Goal: Information Seeking & Learning: Learn about a topic

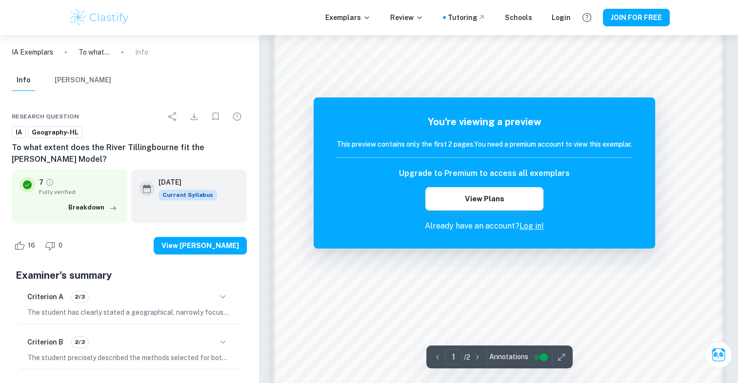
scroll to position [997, 0]
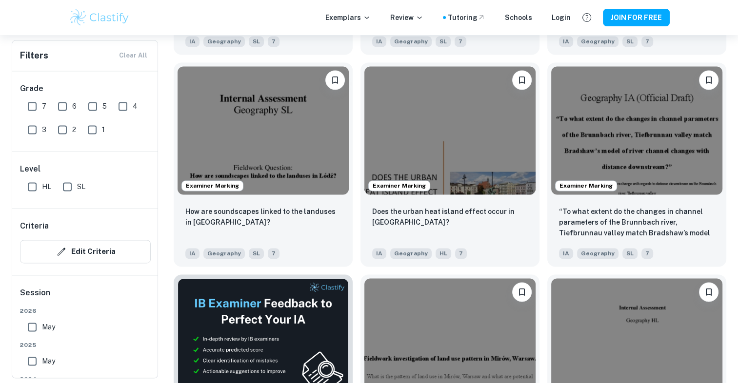
scroll to position [1478, 0]
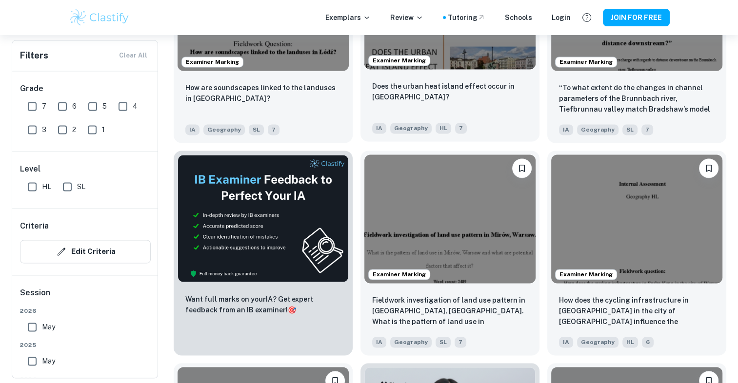
click at [401, 100] on p "Does the urban heat island effect occur in [GEOGRAPHIC_DATA]?" at bounding box center [450, 91] width 156 height 21
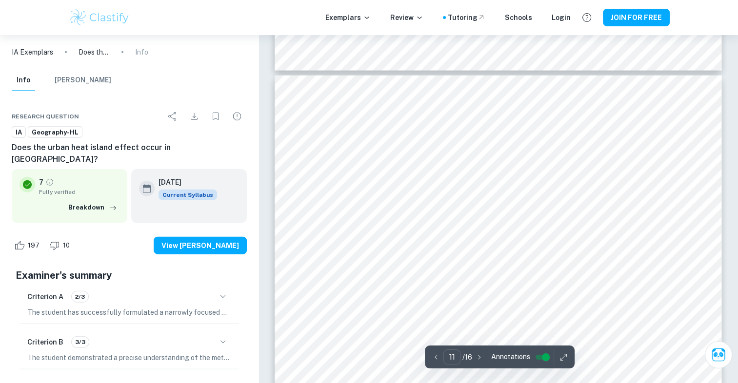
scroll to position [6029, 0]
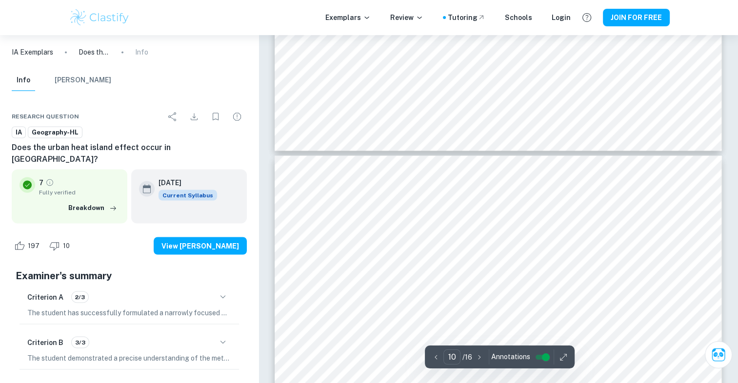
type input "9"
